Goal: Task Accomplishment & Management: Manage account settings

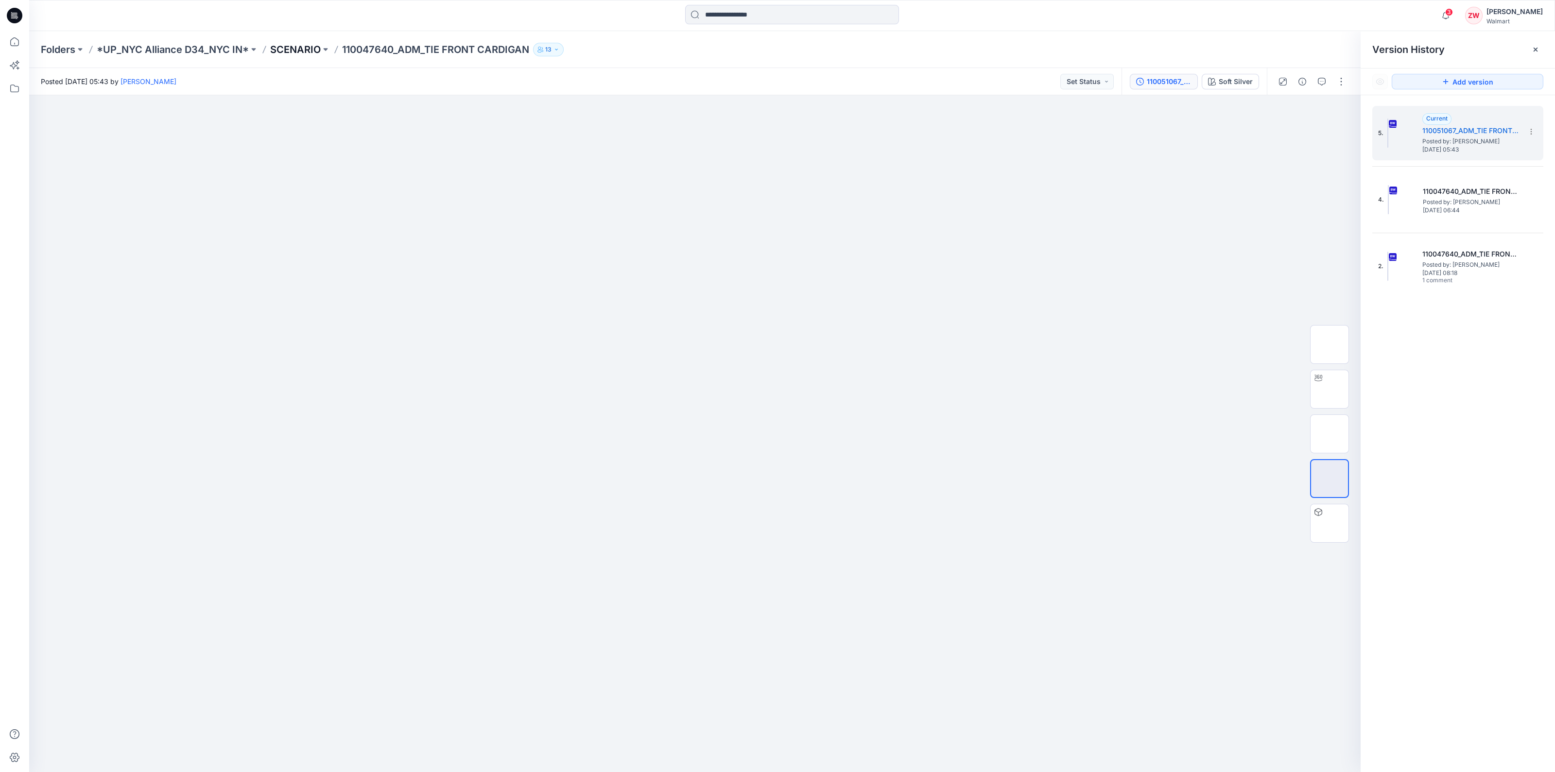
click at [303, 50] on p "SCENARIO" at bounding box center [295, 50] width 51 height 14
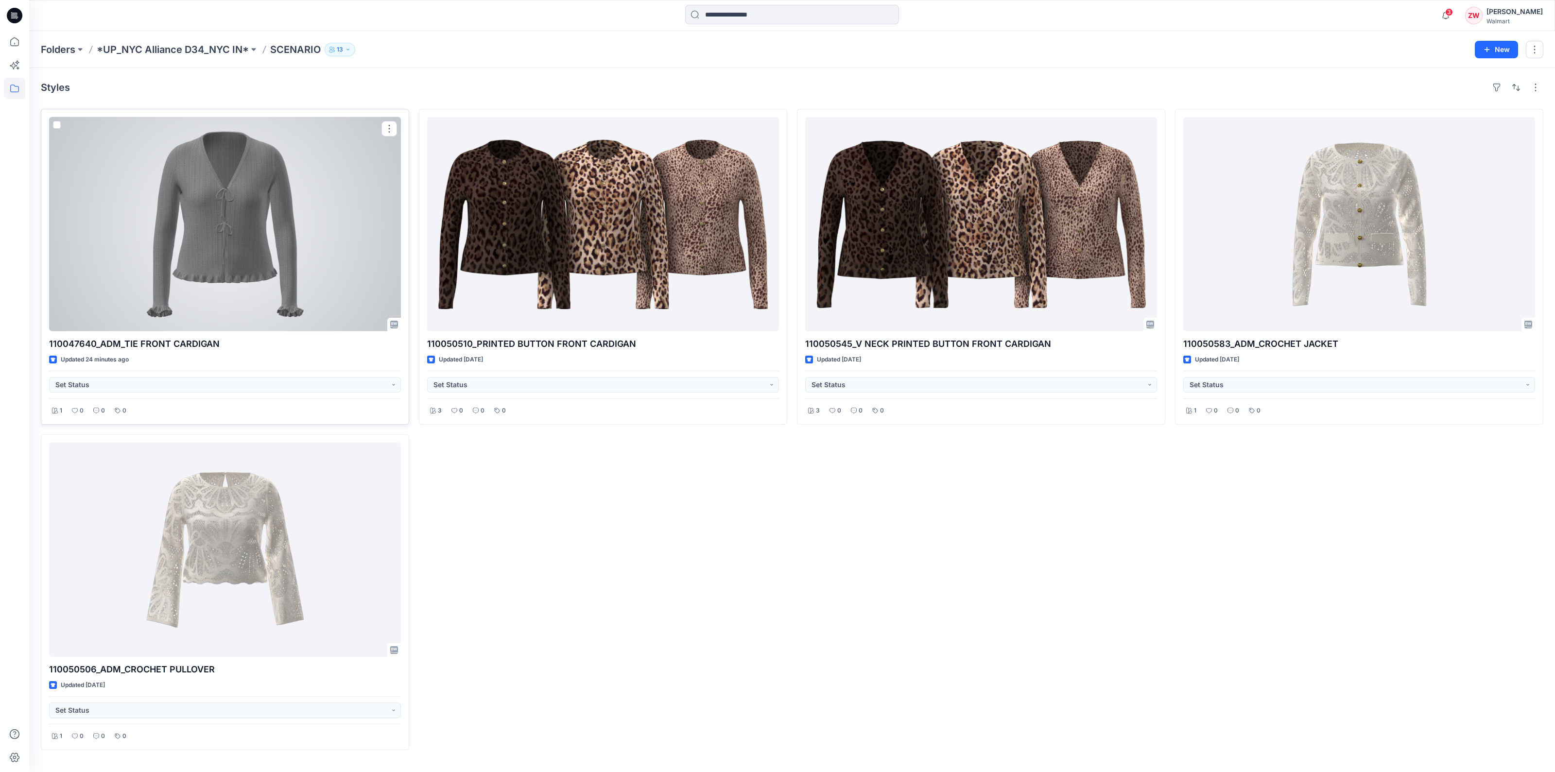
click at [280, 239] on div at bounding box center [225, 224] width 352 height 214
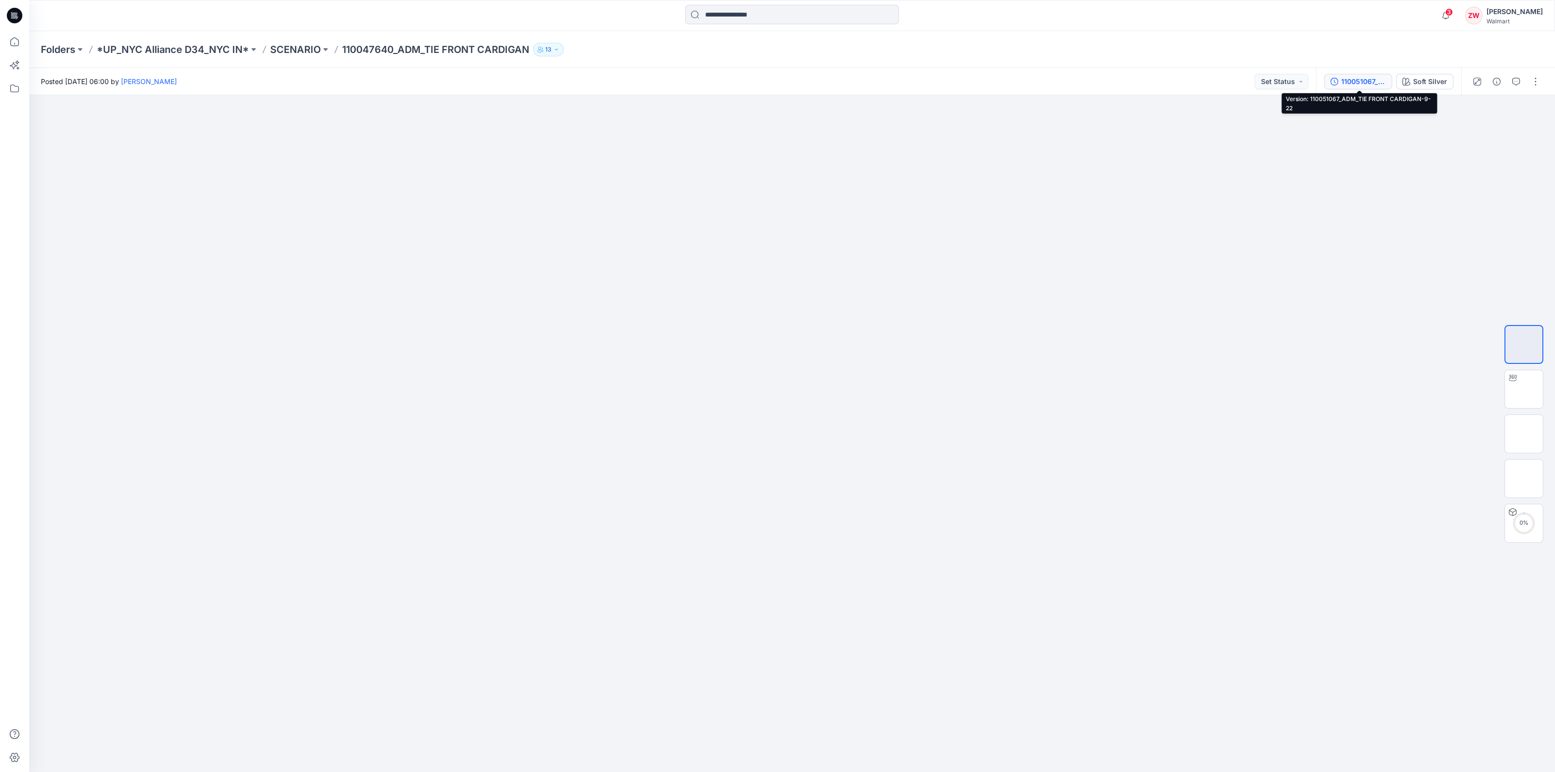
click at [1371, 84] on div "110051067_ADM_TIE FRONT CARDIGAN-9-22" at bounding box center [1363, 81] width 45 height 11
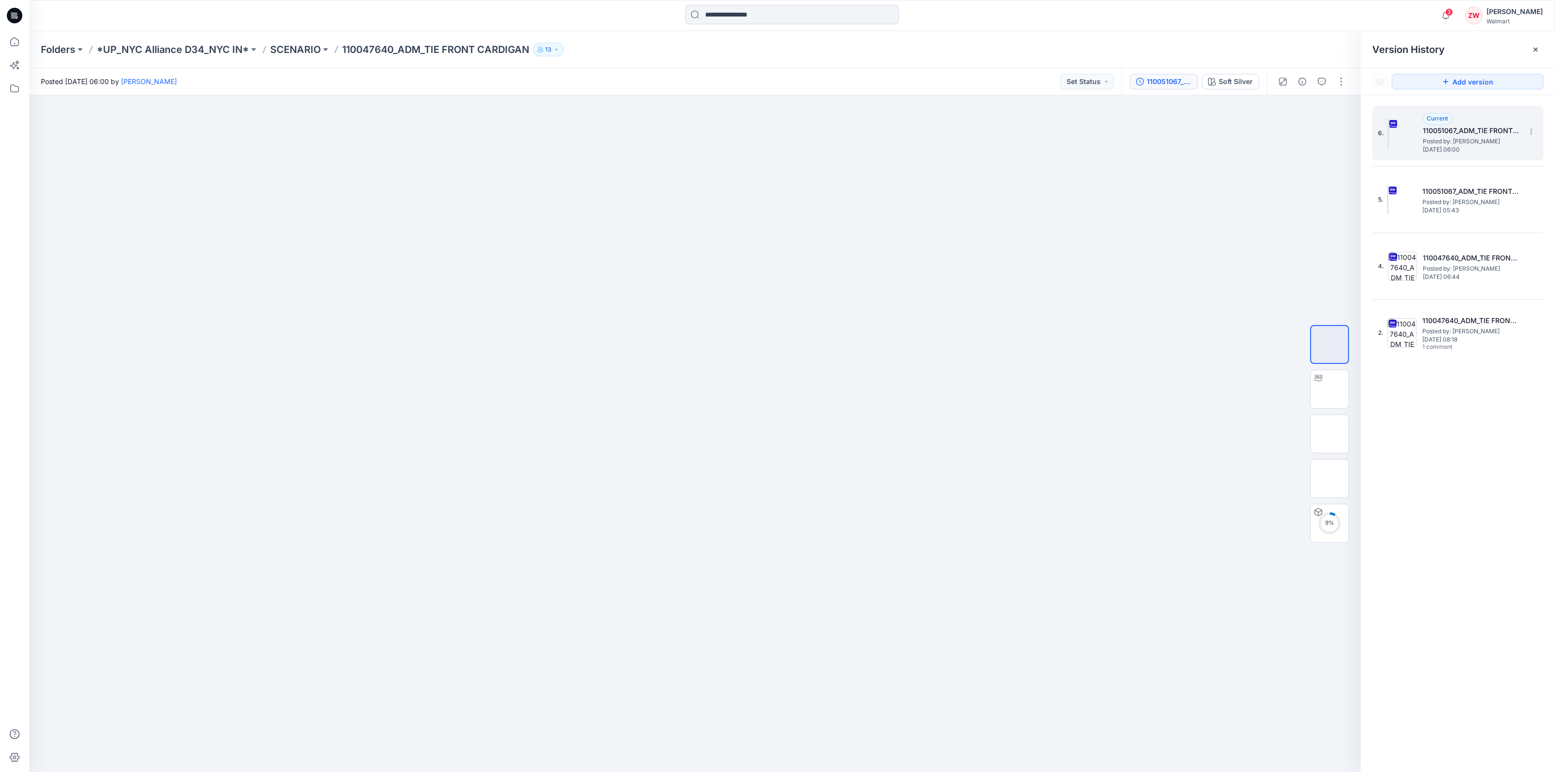
click at [1452, 150] on span "[DATE] 06:00" at bounding box center [1471, 149] width 97 height 7
click at [1330, 434] on img at bounding box center [1330, 434] width 0 height 0
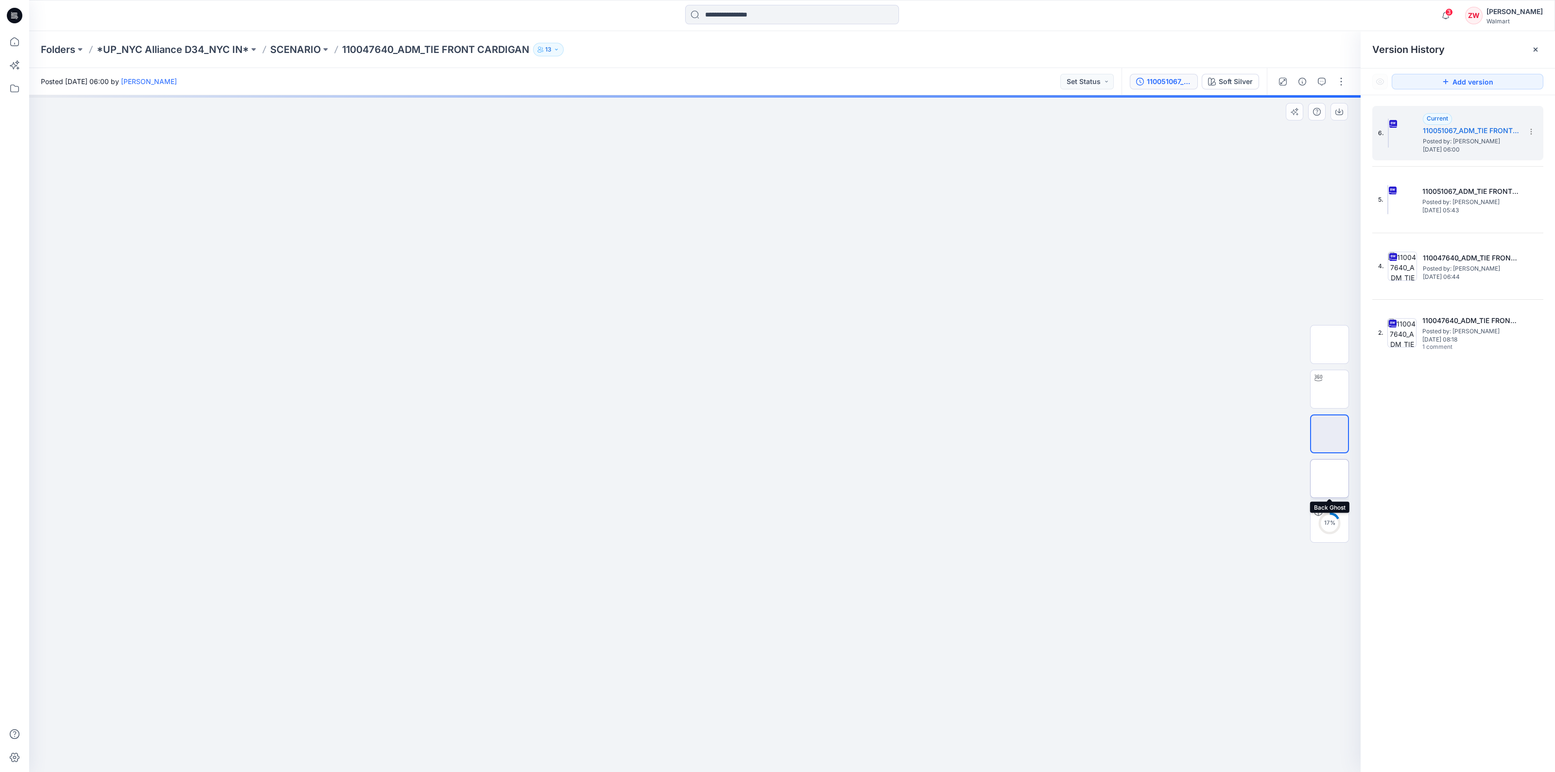
click at [1330, 479] on img at bounding box center [1330, 479] width 0 height 0
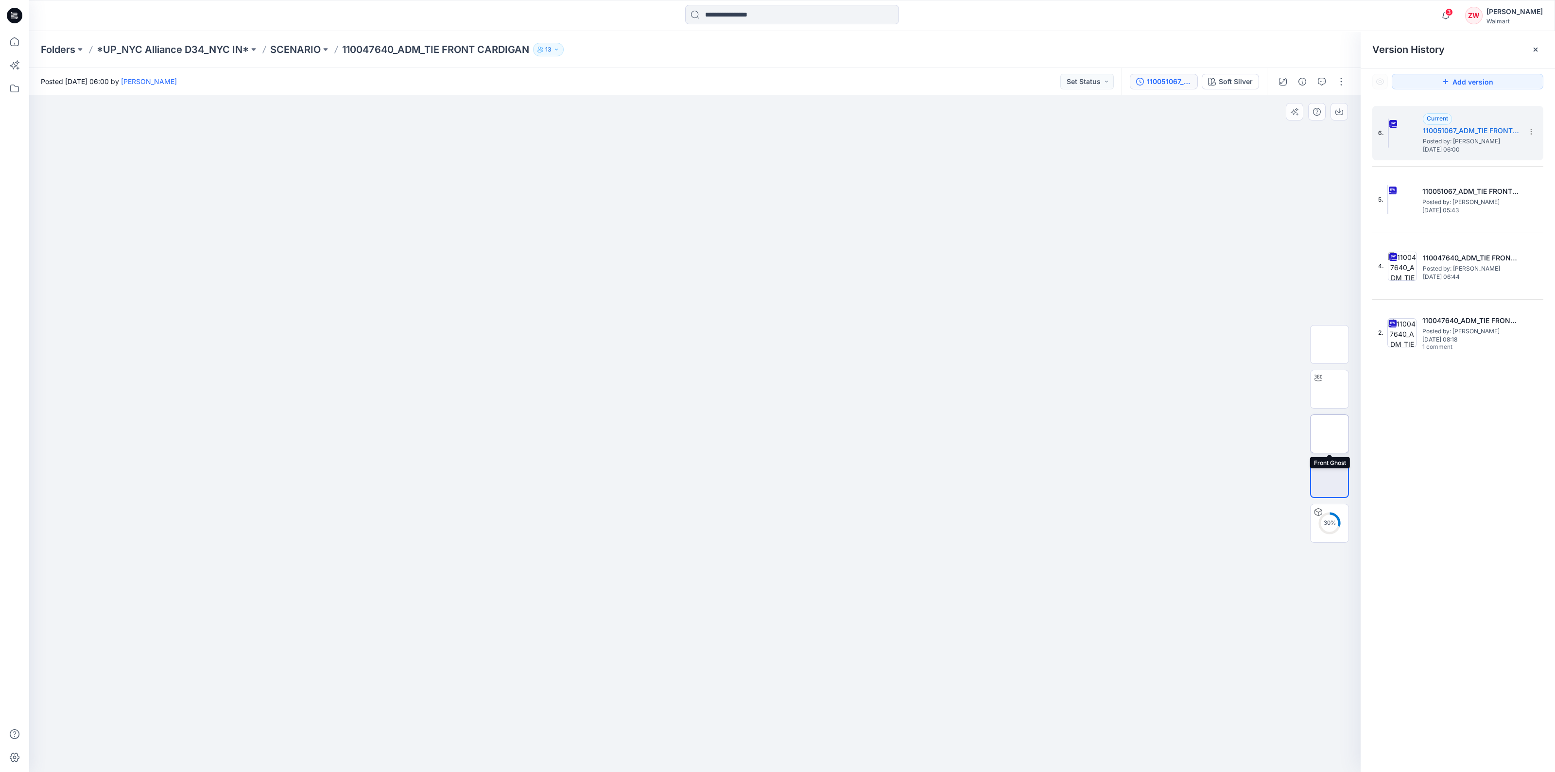
click at [1330, 434] on img at bounding box center [1330, 434] width 0 height 0
click at [1330, 479] on img at bounding box center [1330, 479] width 0 height 0
click at [1431, 220] on div "5. 110051067_ADM_TIE FRONT CARDIGAN-9-22 Posted by: [PERSON_NAME] [DATE] 05:43" at bounding box center [1451, 199] width 146 height 47
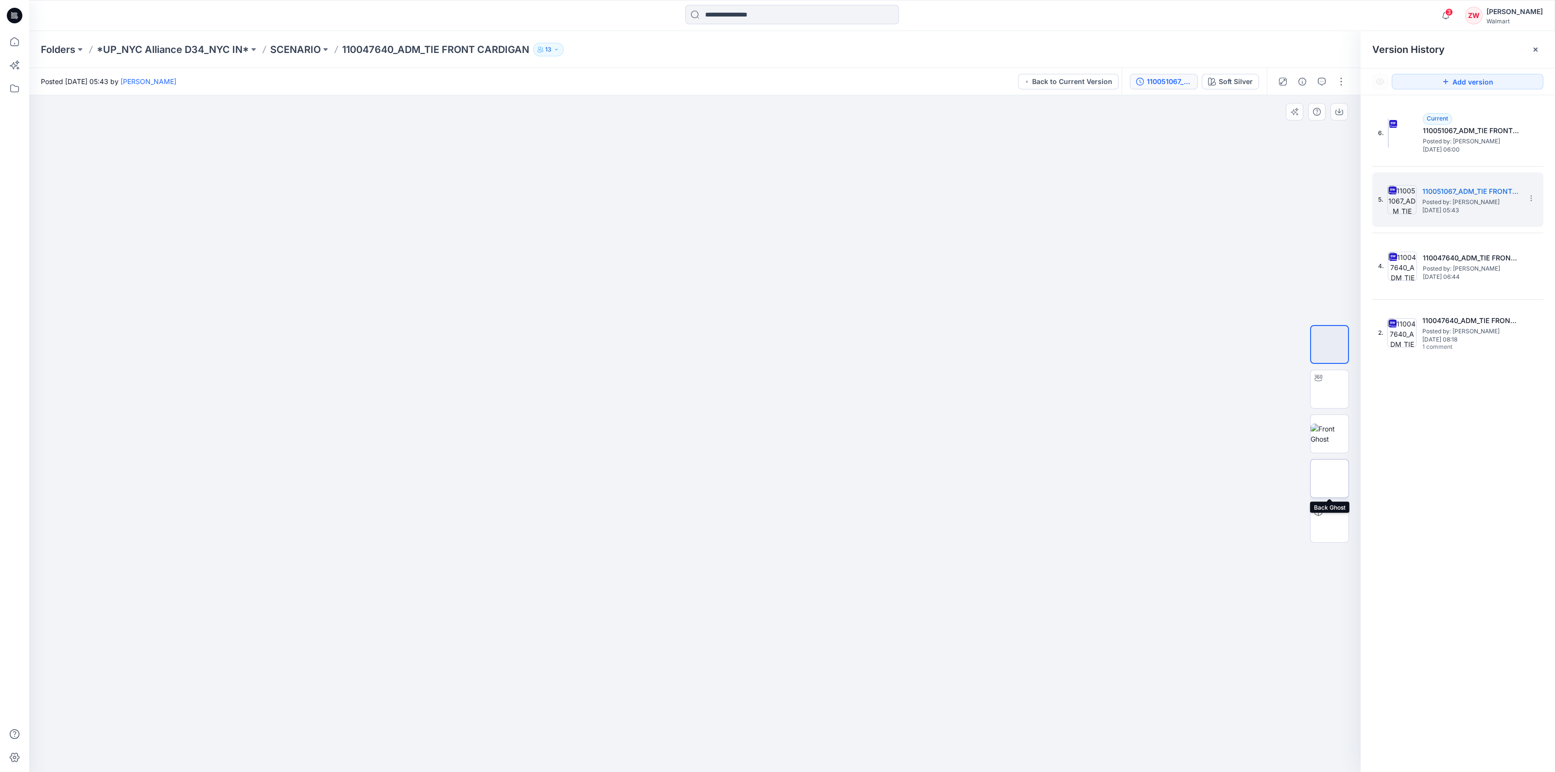
click at [1330, 479] on img at bounding box center [1330, 479] width 0 height 0
click at [1423, 156] on div "6. Current 110051067_ADM_TIE FRONT CARDIGAN-9-22 Posted by: [PERSON_NAME] [DATE…" at bounding box center [1451, 133] width 146 height 47
click at [1330, 479] on img at bounding box center [1330, 479] width 0 height 0
click at [1444, 196] on h5 "110051067_ADM_TIE FRONT CARDIGAN-9-22" at bounding box center [1471, 192] width 97 height 12
click at [1531, 200] on icon at bounding box center [1531, 200] width 0 height 0
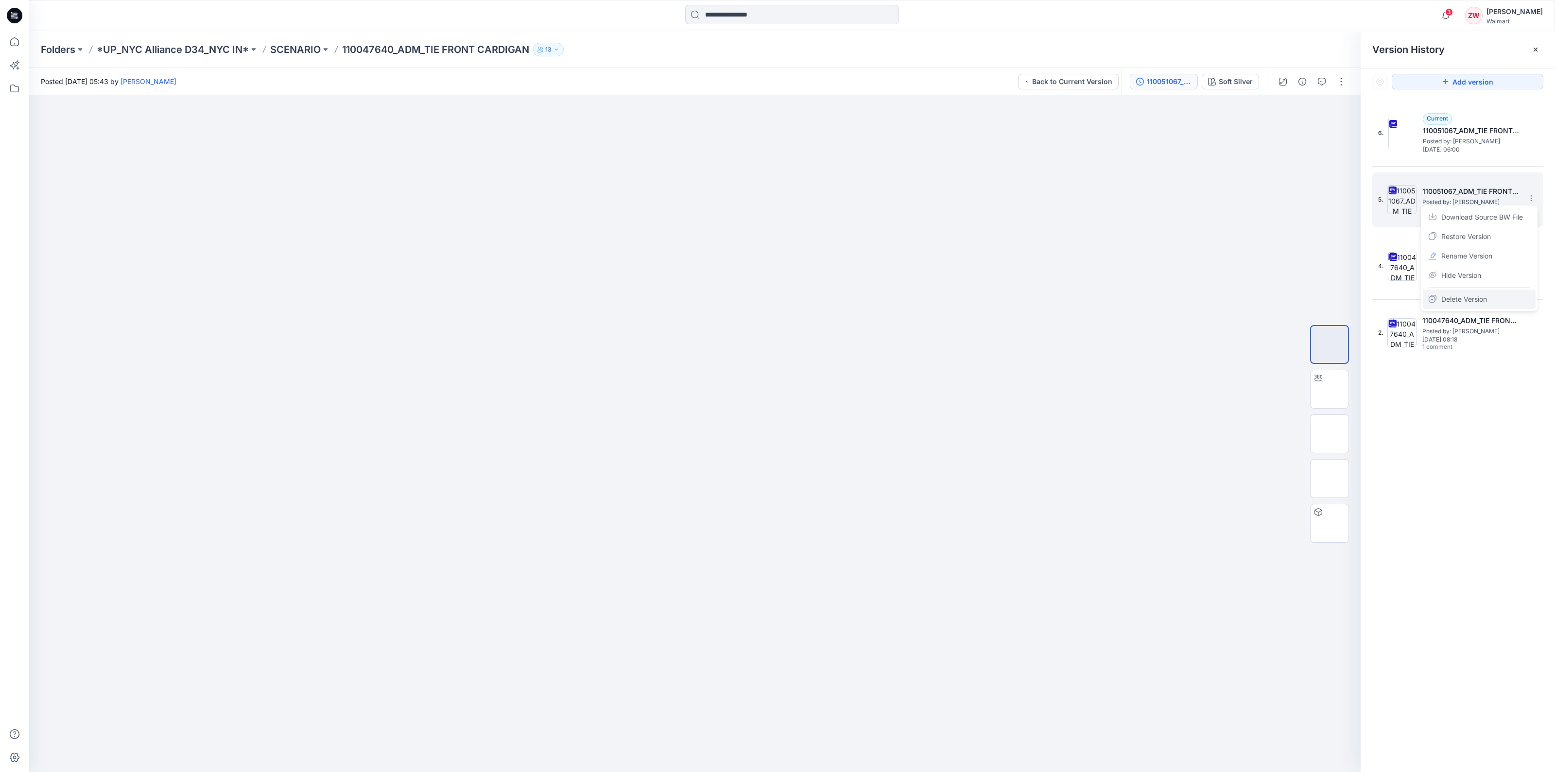
click at [1482, 295] on span "Delete Version" at bounding box center [1465, 300] width 46 height 12
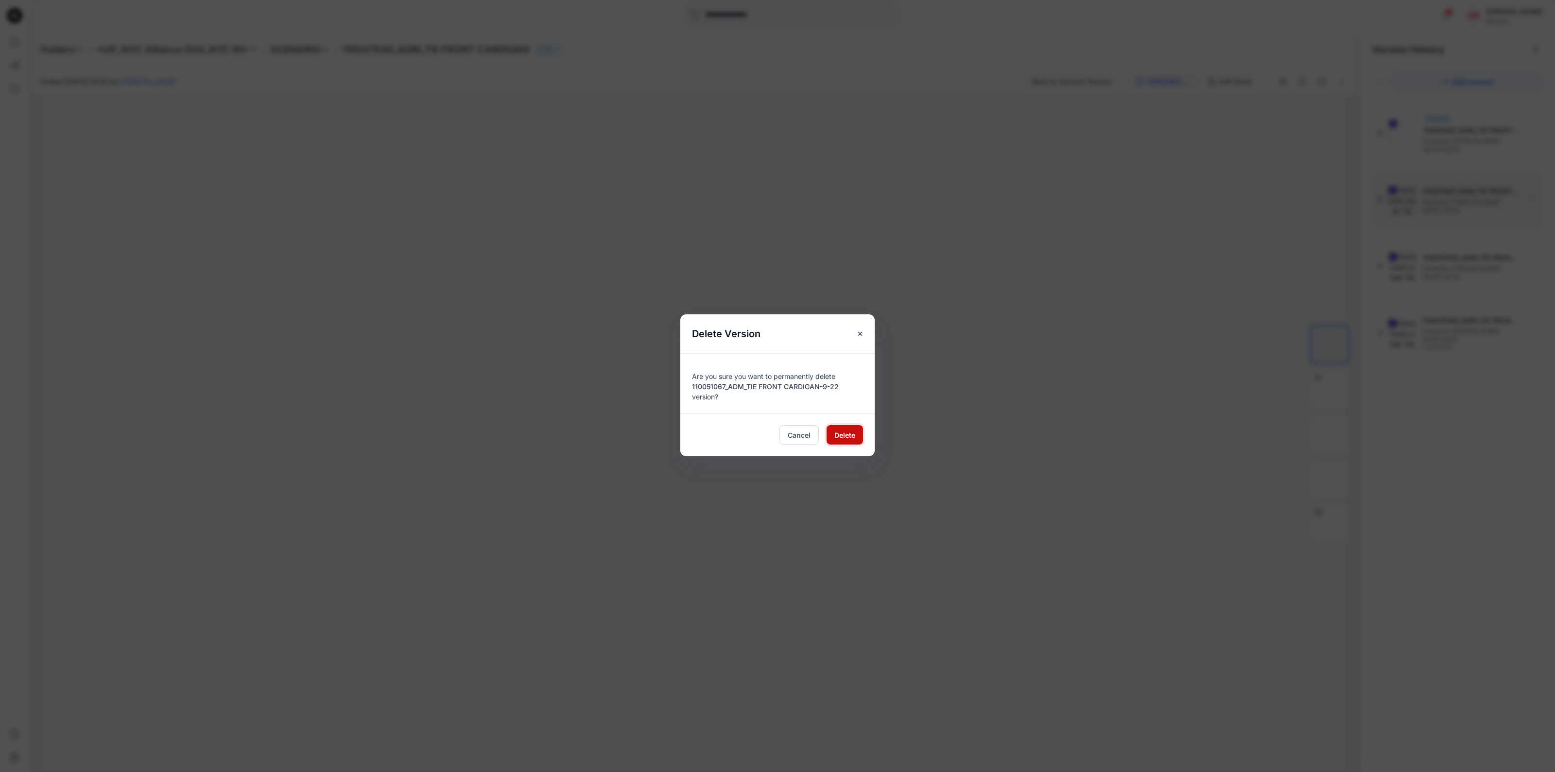
click at [839, 435] on span "Delete" at bounding box center [845, 435] width 21 height 10
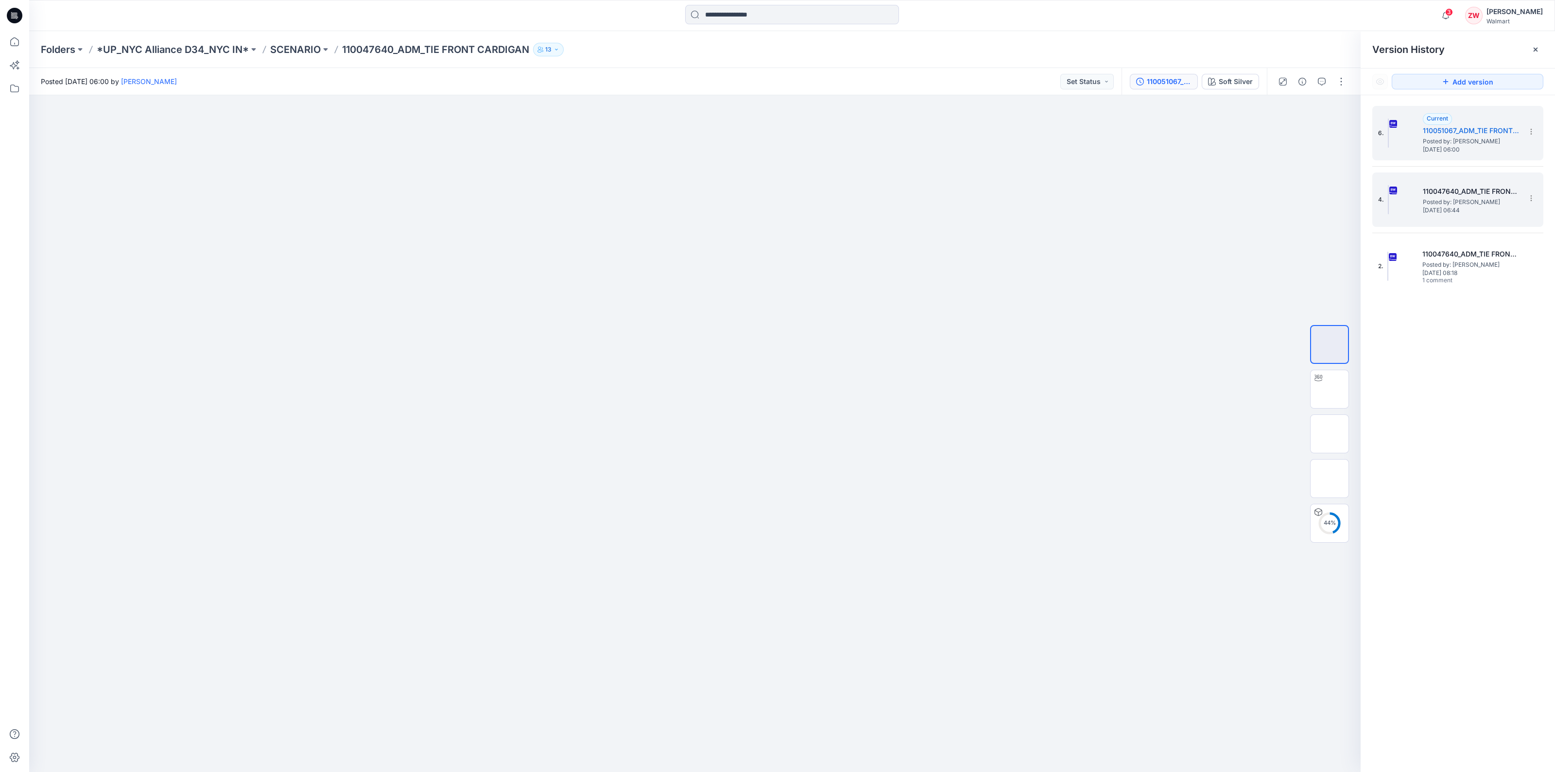
click at [1440, 212] on span "[DATE] 06:44" at bounding box center [1471, 210] width 97 height 7
click at [1330, 479] on img at bounding box center [1330, 479] width 0 height 0
click at [1441, 144] on span "Posted by: [PERSON_NAME]" at bounding box center [1471, 142] width 97 height 10
click at [1330, 479] on img at bounding box center [1330, 479] width 0 height 0
